Goal: Task Accomplishment & Management: Use online tool/utility

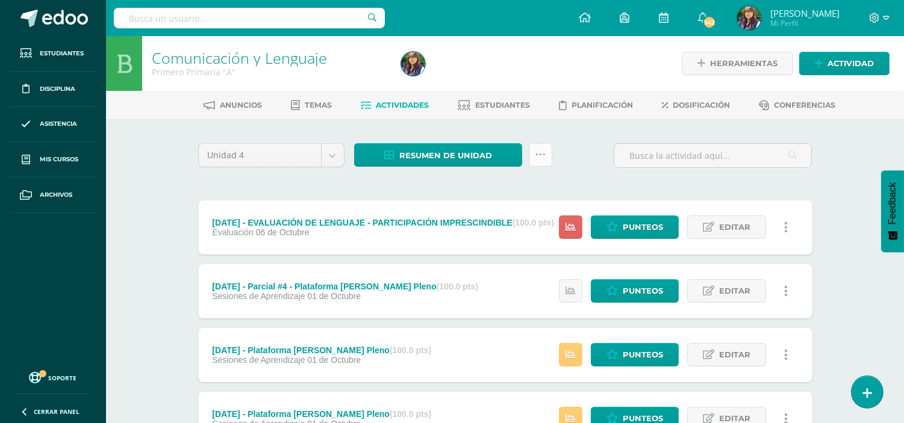
click at [548, 158] on link at bounding box center [540, 154] width 23 height 23
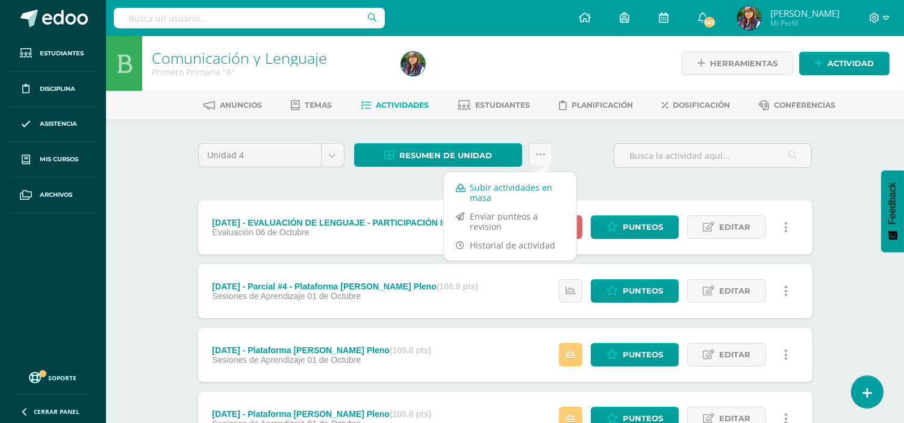
click at [520, 188] on link "Subir actividades en masa" at bounding box center [510, 192] width 132 height 29
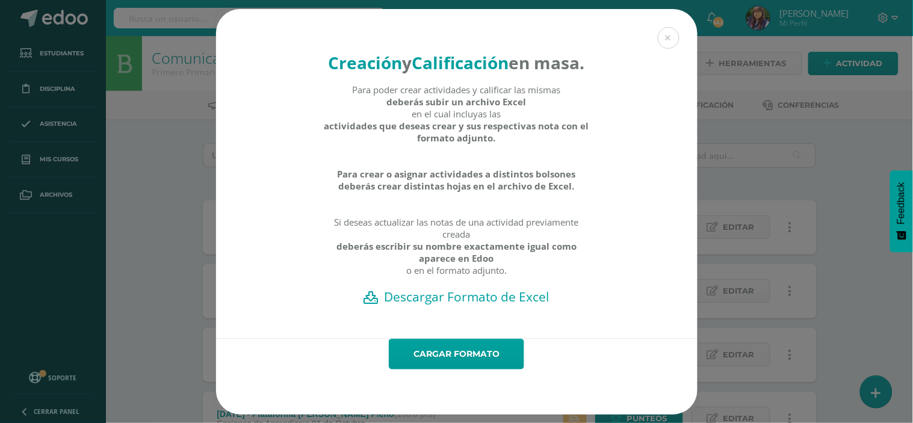
click at [441, 305] on h2 "Descargar Formato de Excel" at bounding box center [457, 296] width 440 height 17
click at [665, 27] on button at bounding box center [669, 38] width 22 height 22
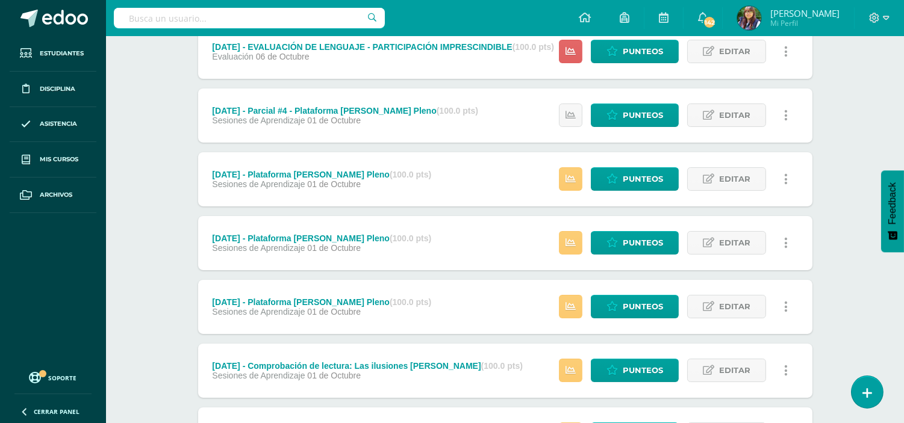
scroll to position [176, 0]
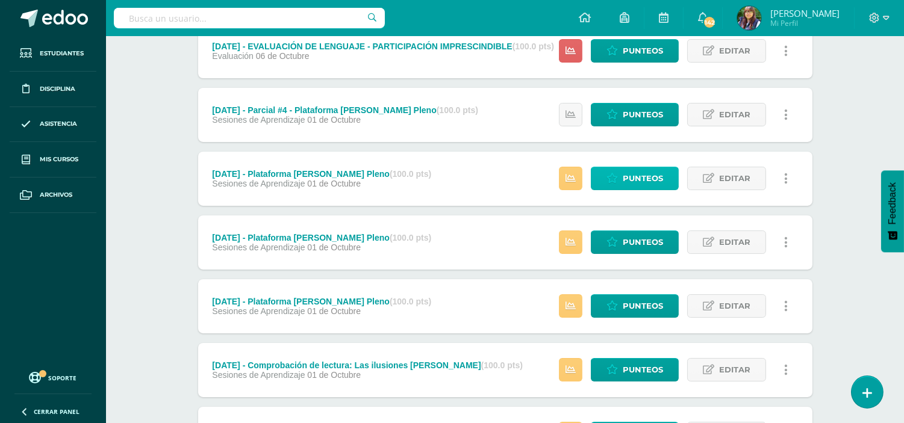
click at [644, 171] on span "Punteos" at bounding box center [643, 178] width 40 height 22
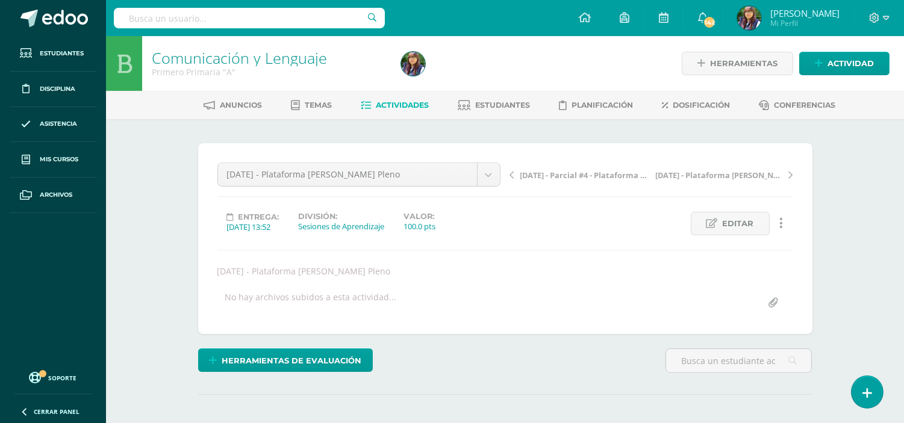
click at [718, 173] on span "[DATE] - Plataforma [PERSON_NAME] Pleno" at bounding box center [719, 175] width 128 height 11
click at [529, 113] on link "Estudiantes" at bounding box center [494, 105] width 72 height 19
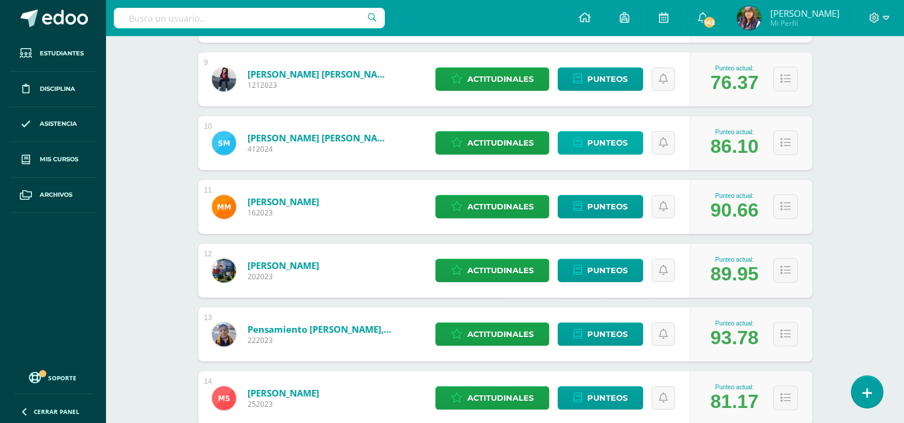
scroll to position [719, 0]
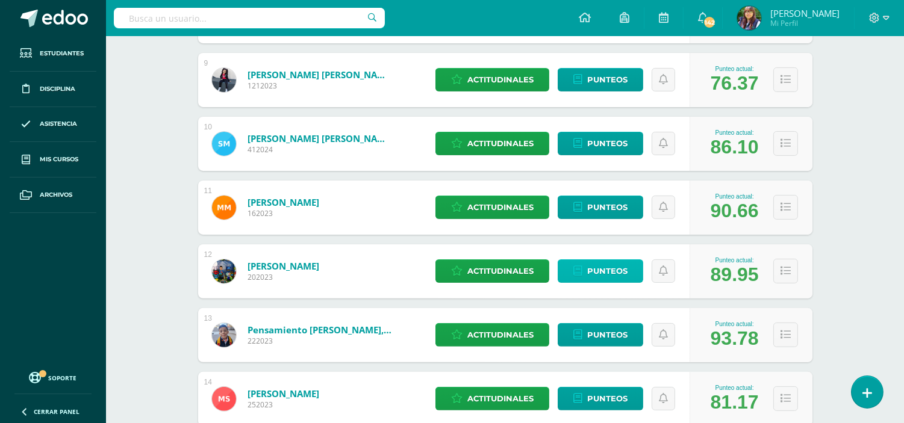
click at [577, 273] on icon at bounding box center [577, 271] width 9 height 10
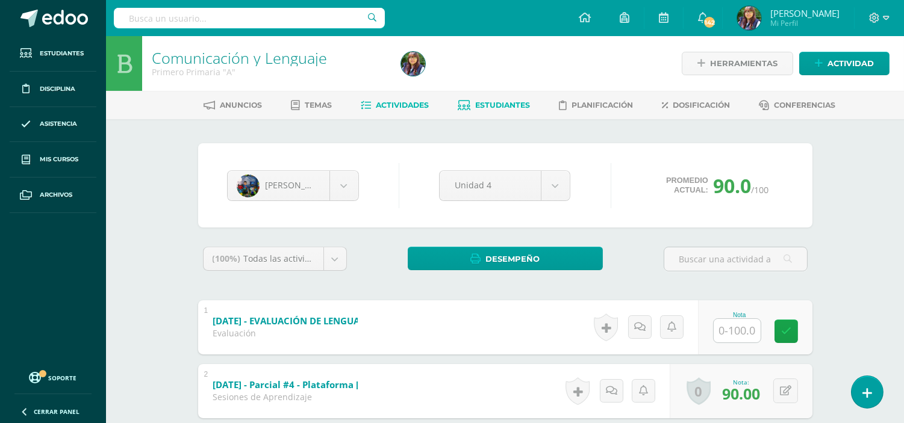
click at [390, 98] on link "Actividades" at bounding box center [395, 105] width 68 height 19
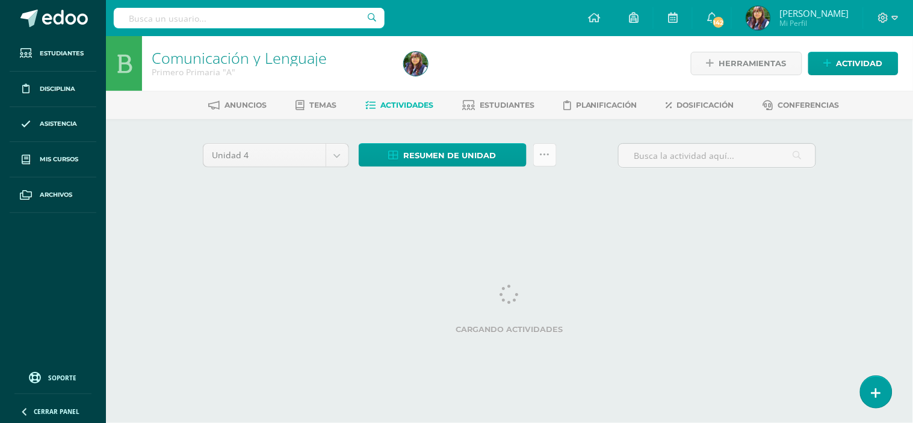
click at [549, 151] on icon at bounding box center [545, 155] width 10 height 10
click at [546, 152] on icon at bounding box center [545, 155] width 10 height 10
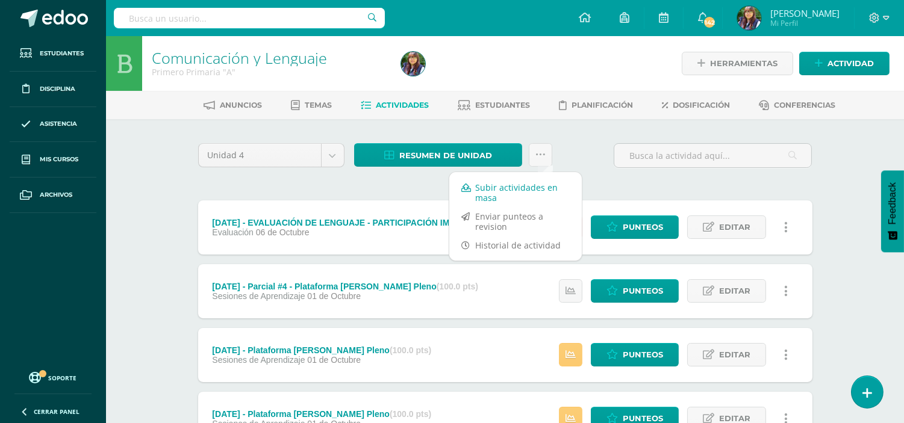
click at [484, 189] on link "Subir actividades en masa" at bounding box center [515, 192] width 132 height 29
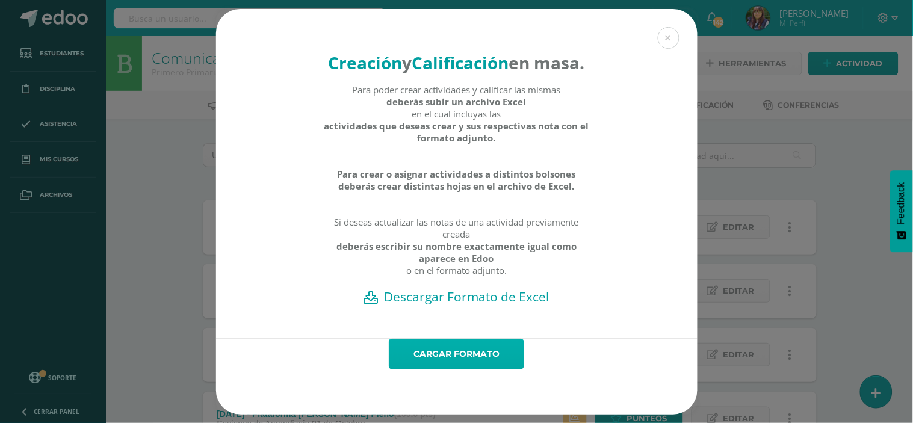
click at [409, 368] on link "Cargar formato" at bounding box center [456, 354] width 135 height 31
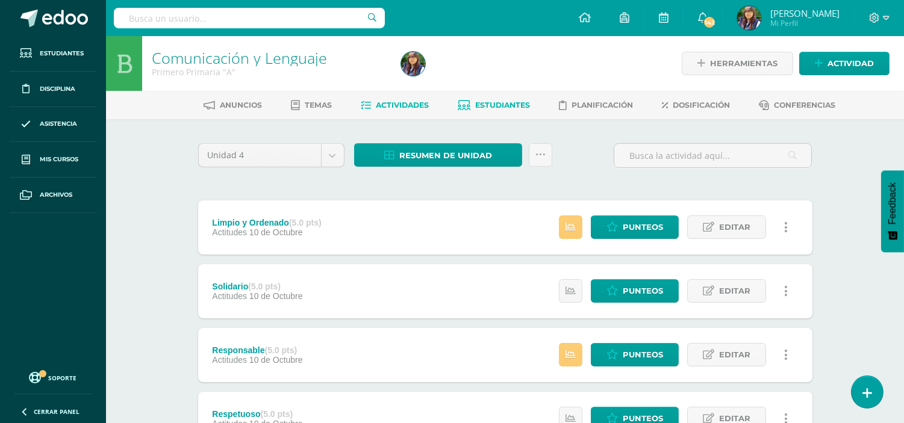
click at [509, 102] on span "Estudiantes" at bounding box center [502, 105] width 55 height 9
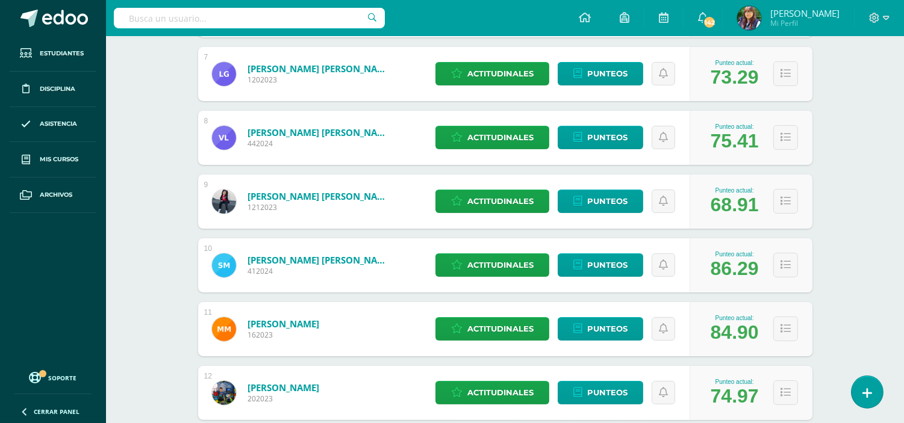
scroll to position [594, 0]
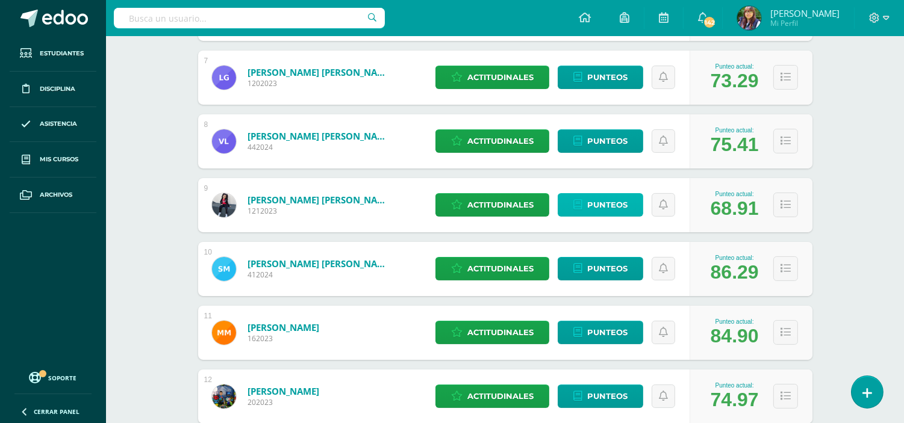
click at [598, 215] on link "Punteos" at bounding box center [600, 204] width 85 height 23
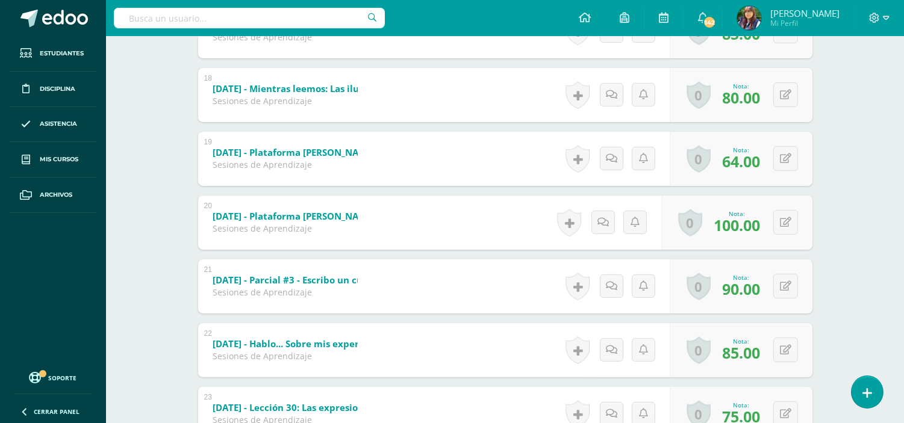
scroll to position [680, 0]
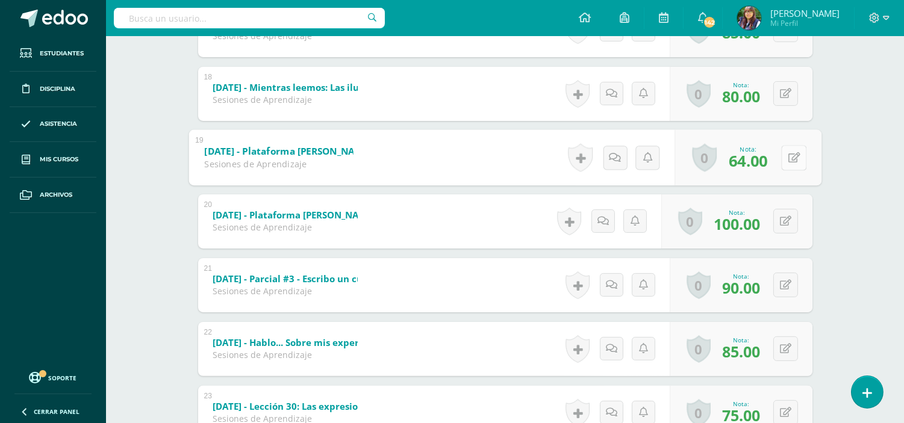
click at [778, 155] on div "0 [GEOGRAPHIC_DATA] Logros obtenidos Aún no hay logros agregados Nota: 64.00" at bounding box center [747, 157] width 147 height 56
click at [787, 163] on button at bounding box center [793, 157] width 25 height 25
type input "70"
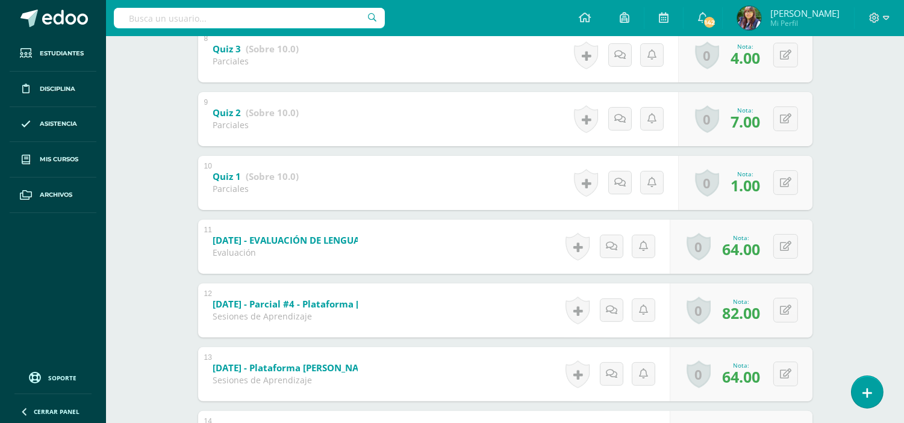
scroll to position [721, 0]
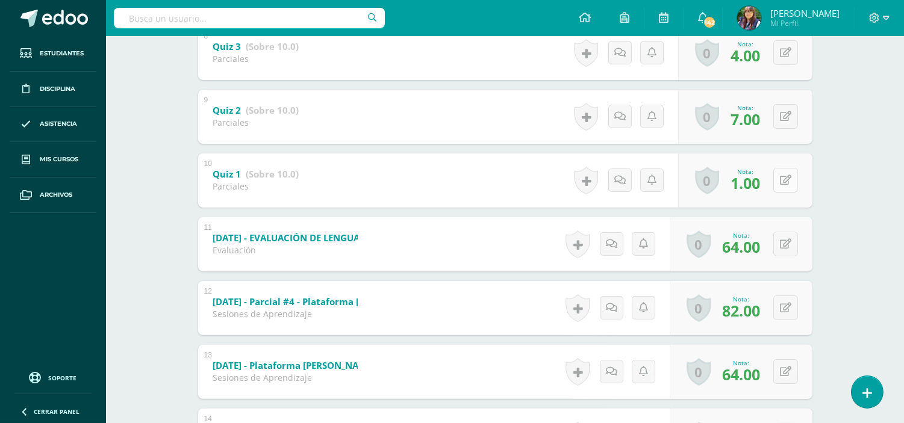
click at [777, 181] on div "0 Logros Logros obtenidos Aún no hay logros agregados Nota: 1.00" at bounding box center [745, 181] width 134 height 54
click at [792, 183] on icon at bounding box center [793, 180] width 12 height 10
type input "2"
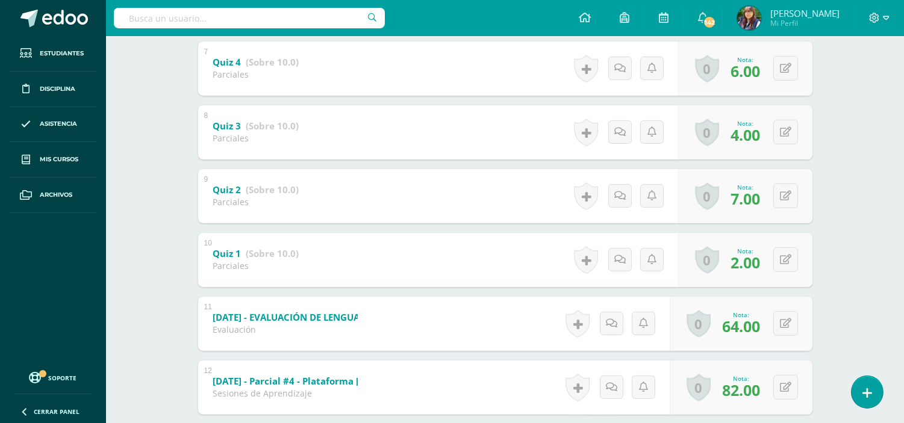
scroll to position [644, 0]
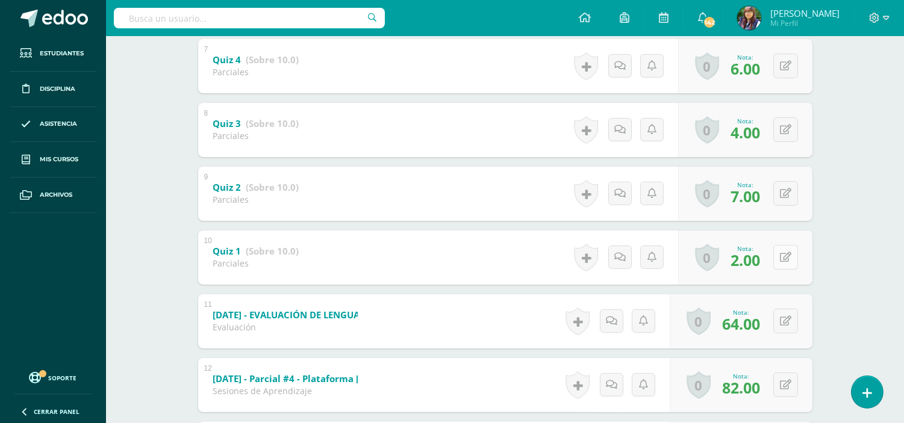
click at [779, 259] on div "0 Logros Logros obtenidos Aún no hay logros agregados Nota: 2.00" at bounding box center [745, 258] width 134 height 54
click at [792, 258] on icon at bounding box center [793, 257] width 12 height 10
type input "3"
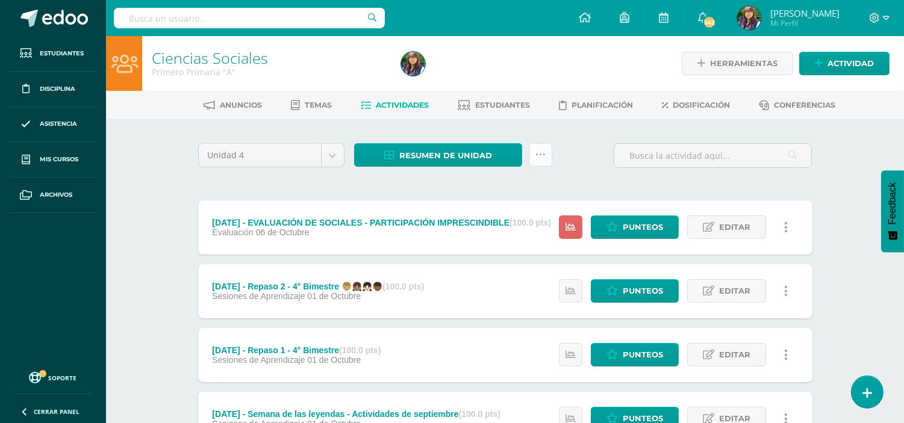
click at [539, 154] on icon at bounding box center [540, 155] width 10 height 10
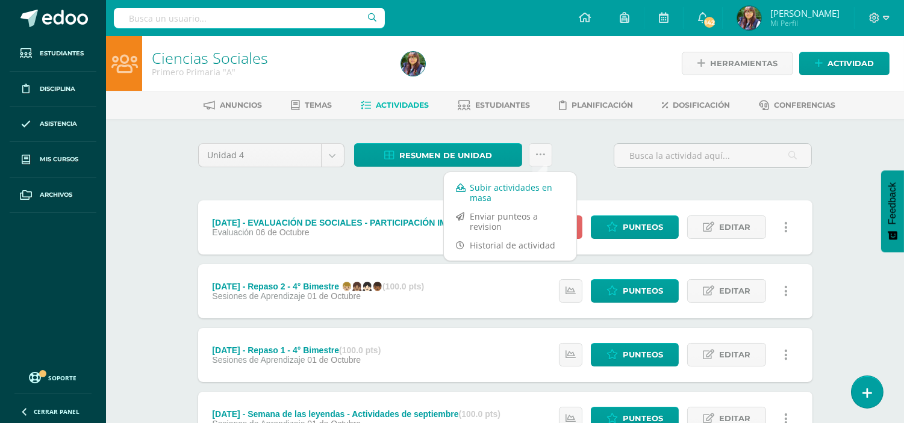
click at [536, 182] on link "Subir actividades en masa" at bounding box center [510, 192] width 132 height 29
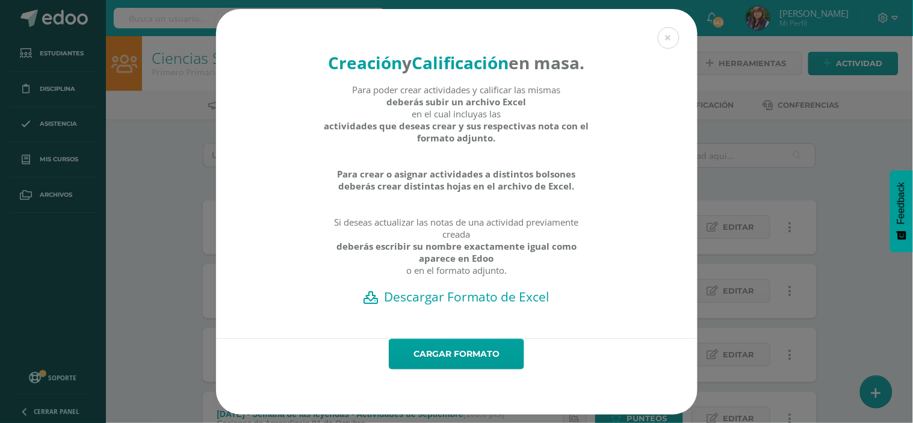
click at [459, 305] on h2 "Descargar Formato de Excel" at bounding box center [457, 296] width 440 height 17
click at [486, 367] on link "Cargar formato" at bounding box center [456, 354] width 135 height 31
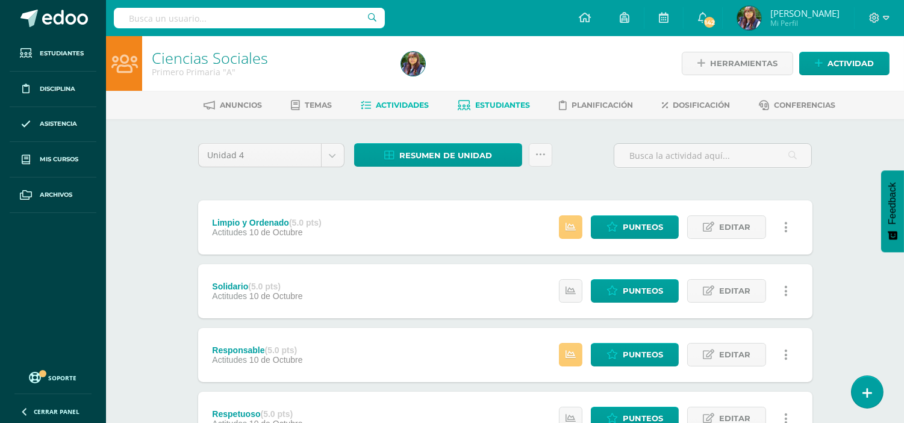
click at [495, 105] on span "Estudiantes" at bounding box center [502, 105] width 55 height 9
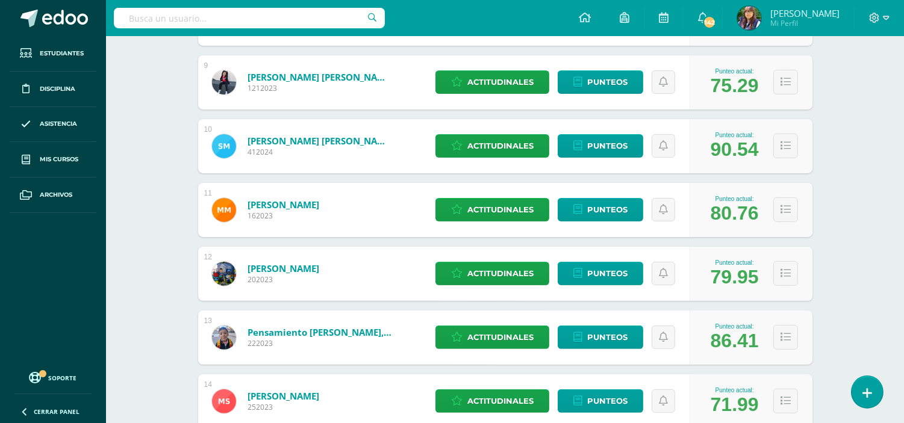
scroll to position [801, 0]
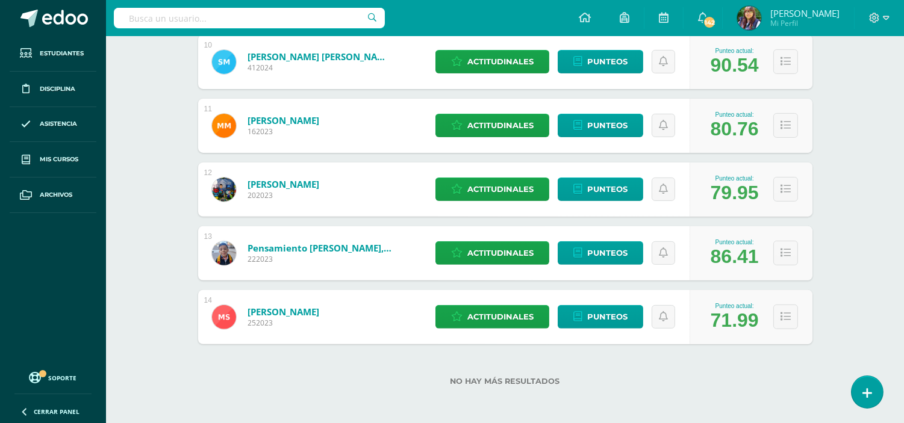
drag, startPoint x: 166, startPoint y: 188, endPoint x: 50, endPoint y: 291, distance: 154.8
click at [50, 291] on ul "Estudiantes Disciplina Asistencia Mis cursos Archivos" at bounding box center [53, 199] width 106 height 327
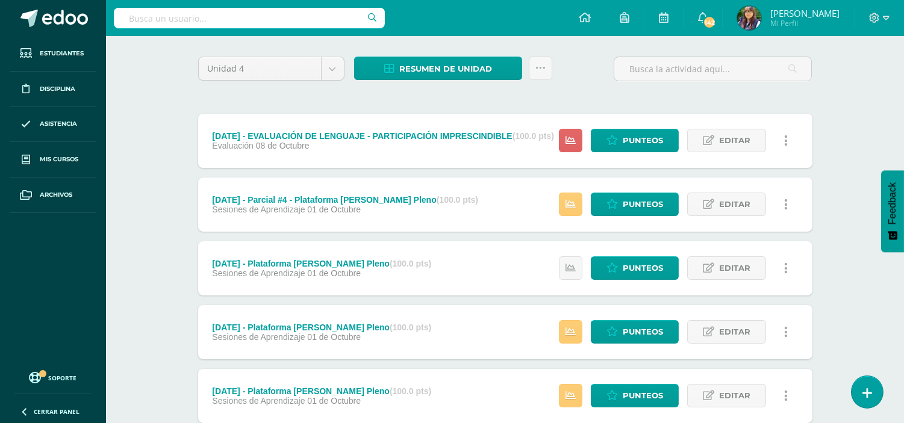
scroll to position [88, 0]
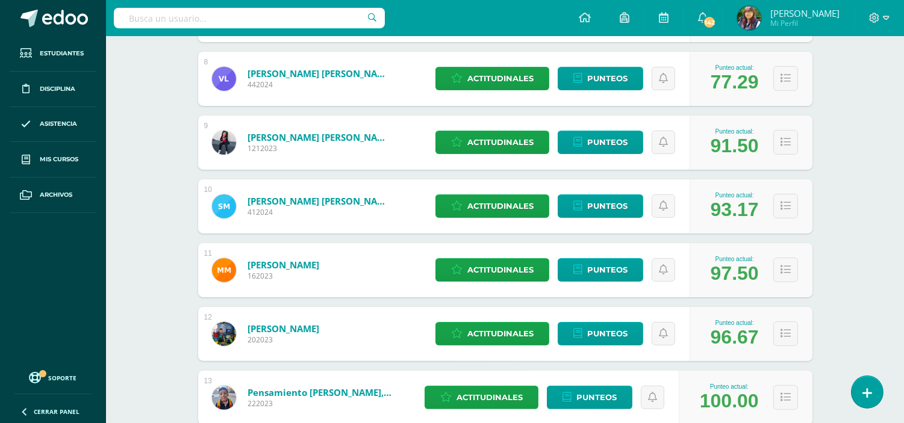
scroll to position [801, 0]
